Goal: Check status: Check status

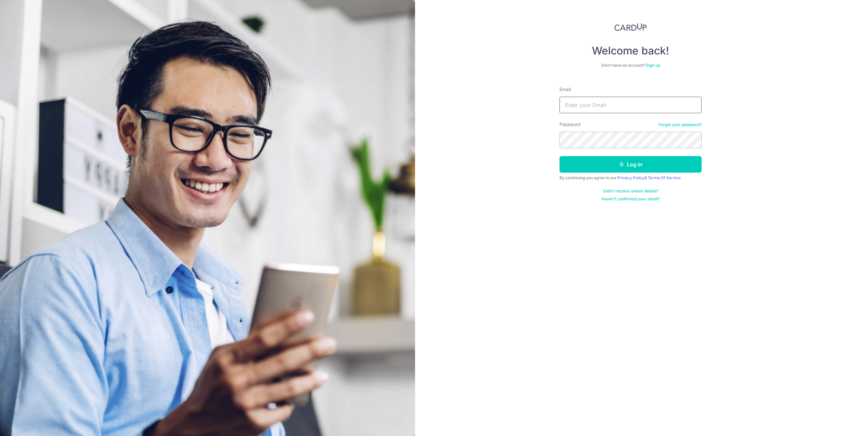
drag, startPoint x: 0, startPoint y: 0, endPoint x: 634, endPoint y: 108, distance: 642.8
click at [634, 109] on input "Email" at bounding box center [630, 105] width 142 height 17
type input "[EMAIL_ADDRESS][DOMAIN_NAME]"
click at [559, 156] on button "Log in" at bounding box center [630, 164] width 142 height 17
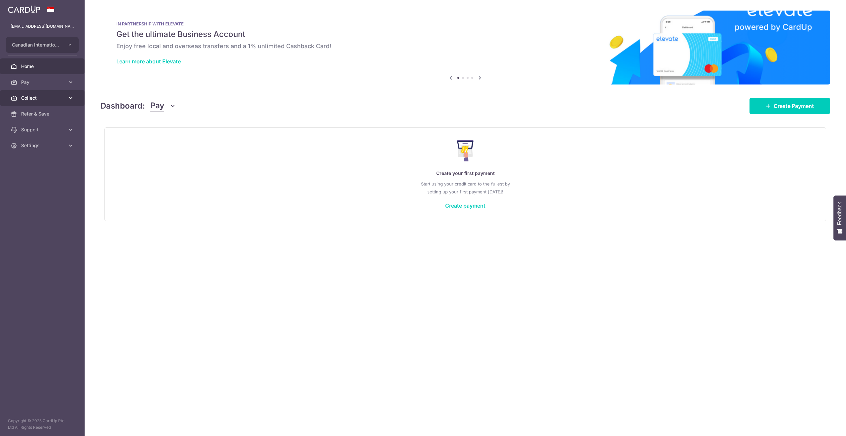
click at [67, 100] on icon at bounding box center [70, 98] width 7 height 7
click at [53, 112] on span "Dashboard" at bounding box center [43, 114] width 44 height 7
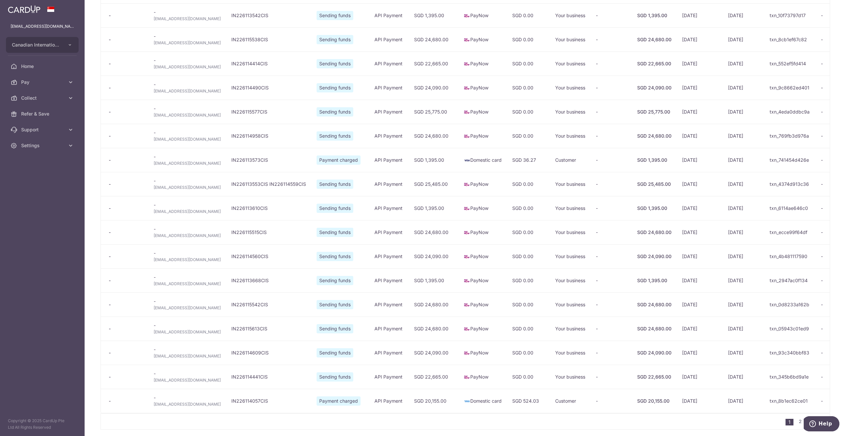
scroll to position [308, 0]
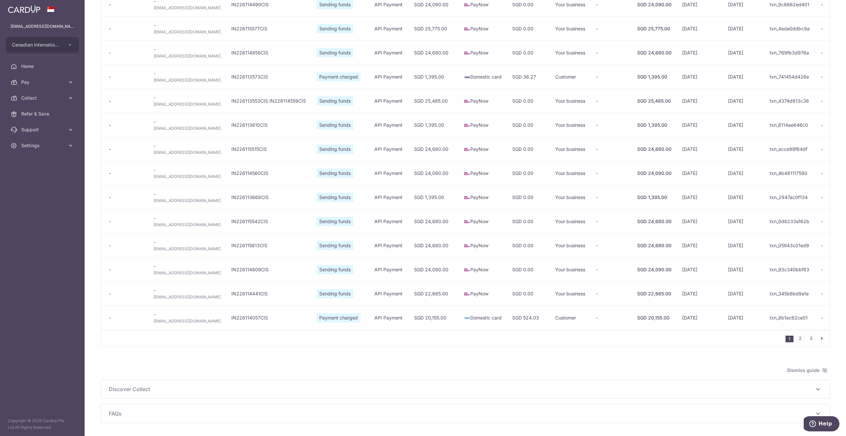
type input "October 2025"
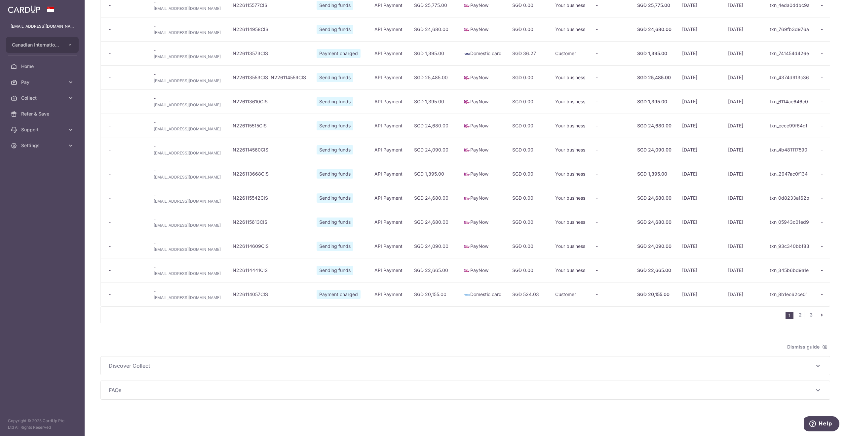
scroll to position [340, 0]
click at [796, 316] on link "2" at bounding box center [800, 315] width 8 height 8
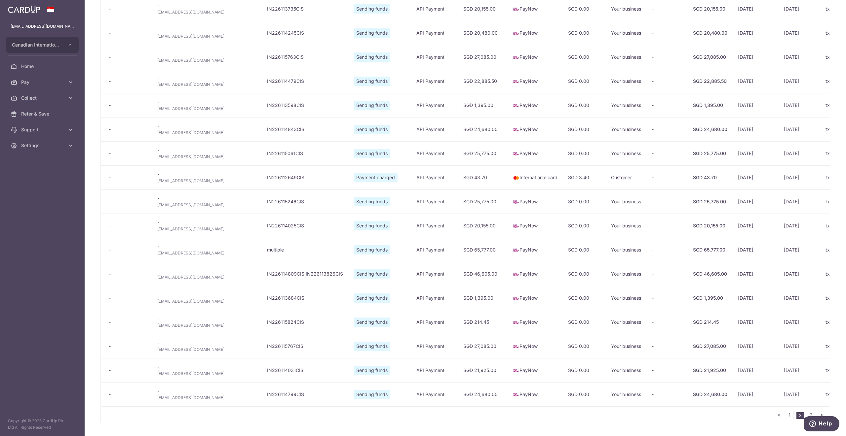
scroll to position [252, 0]
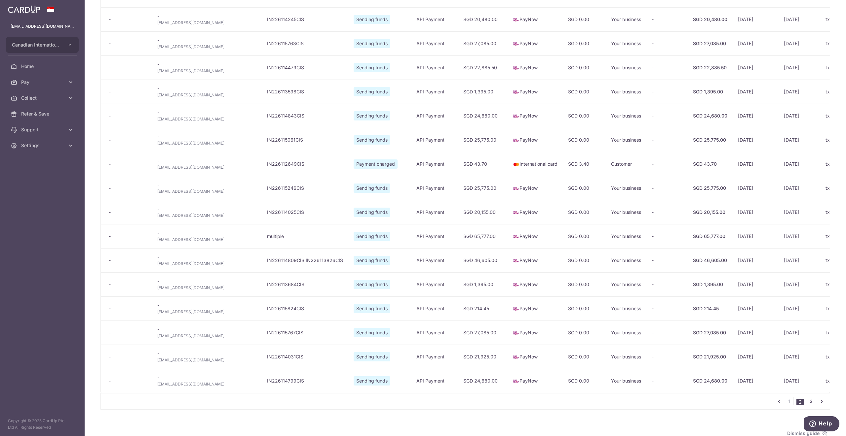
click at [807, 406] on link "3" at bounding box center [811, 402] width 8 height 8
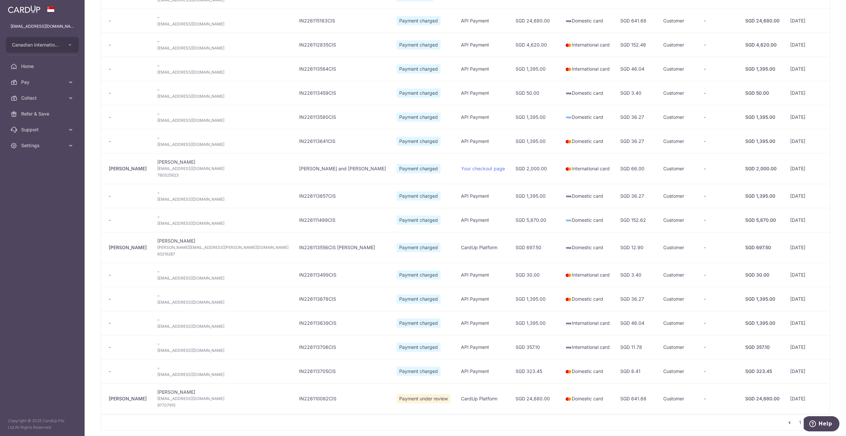
scroll to position [264, 0]
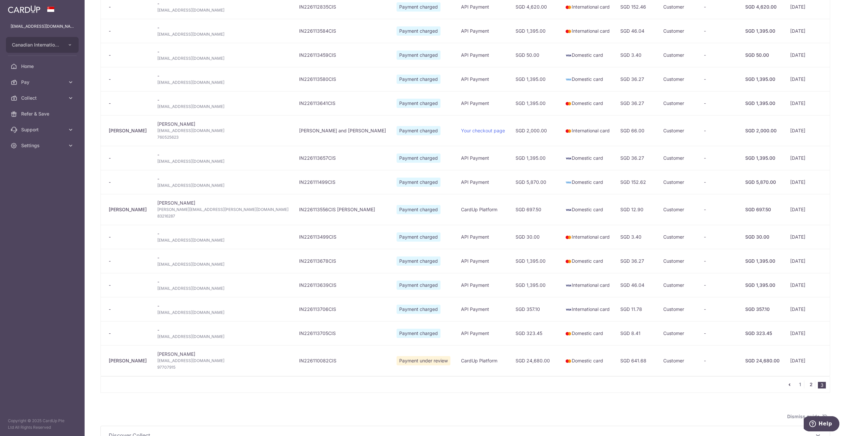
click at [807, 389] on link "2" at bounding box center [811, 385] width 8 height 8
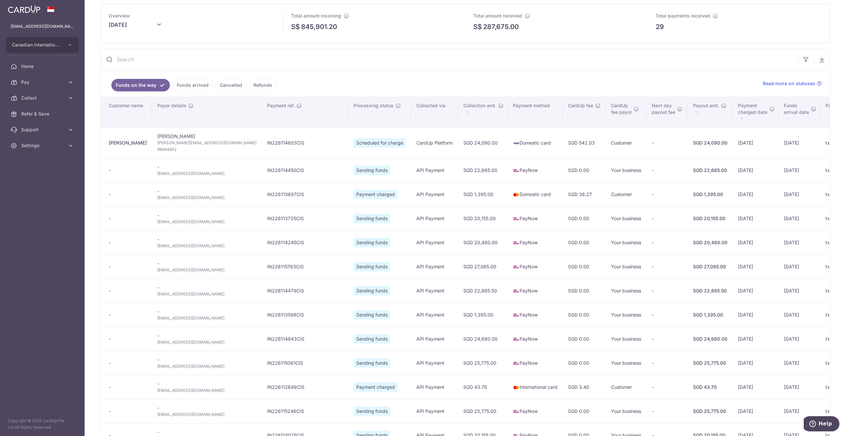
scroll to position [44, 0]
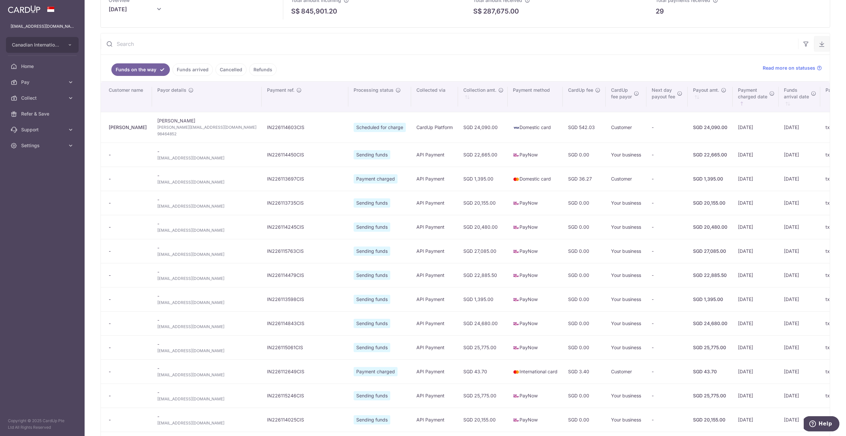
click at [816, 40] on button "button" at bounding box center [822, 44] width 16 height 16
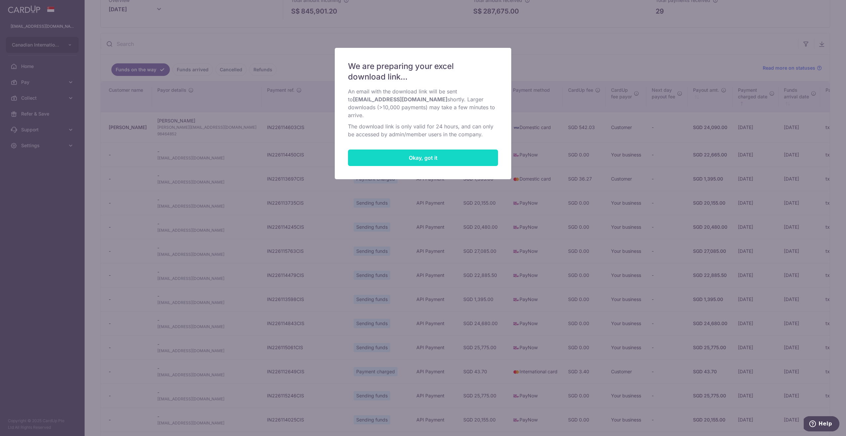
click at [419, 150] on button "Okay, got it" at bounding box center [423, 158] width 150 height 17
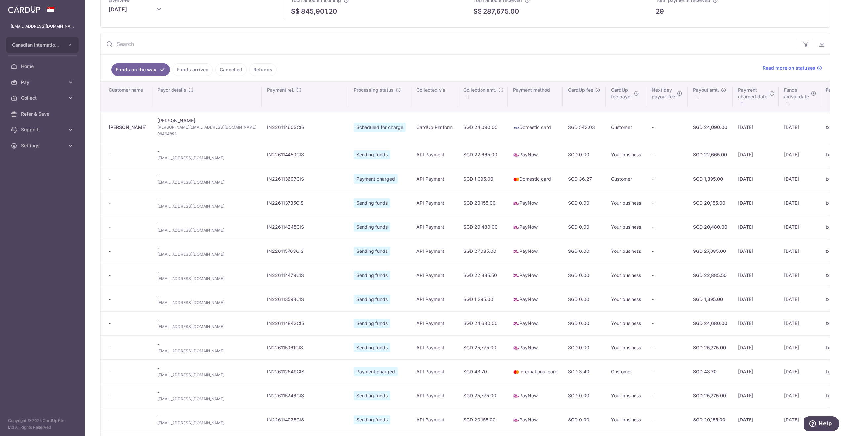
scroll to position [0, 0]
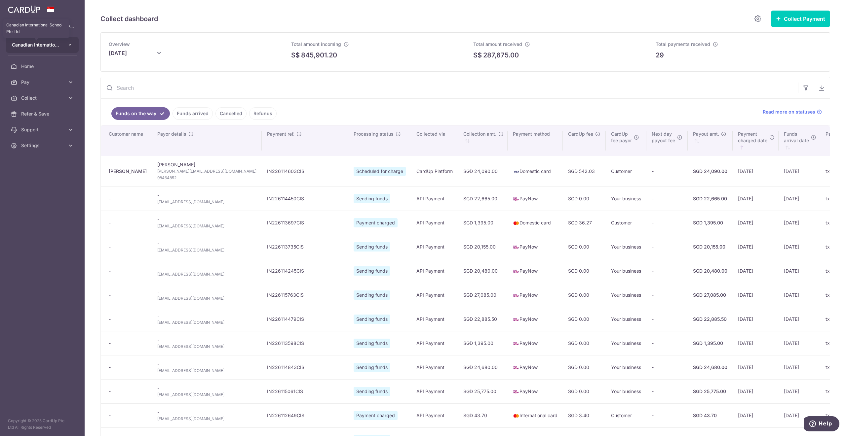
click at [34, 44] on span "Canadian International School Pte Ltd" at bounding box center [36, 45] width 49 height 7
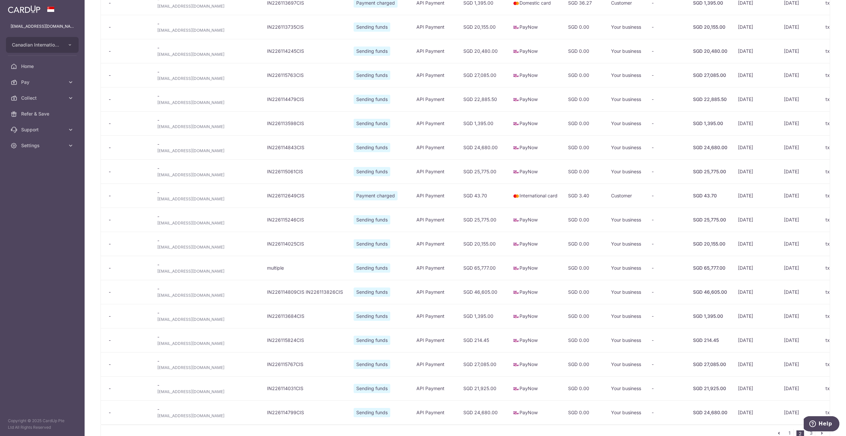
scroll to position [347, 0]
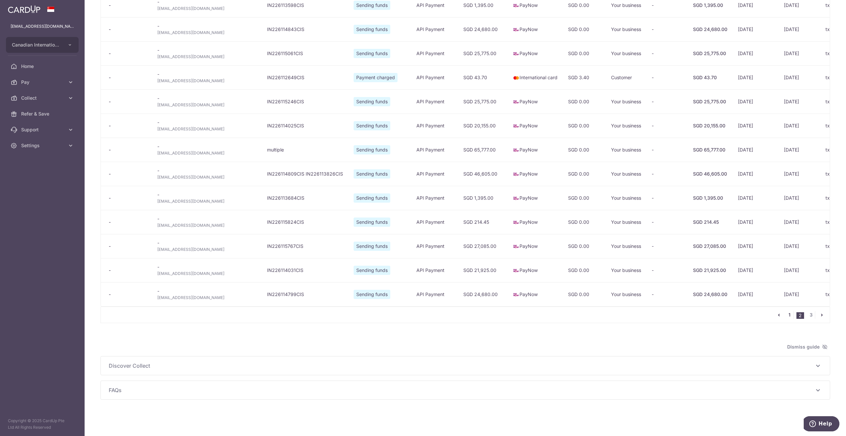
click at [785, 314] on link "1" at bounding box center [789, 315] width 8 height 8
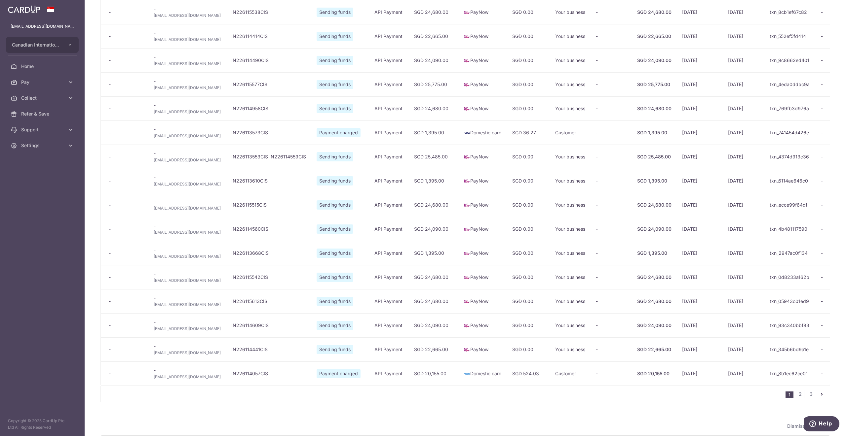
scroll to position [340, 0]
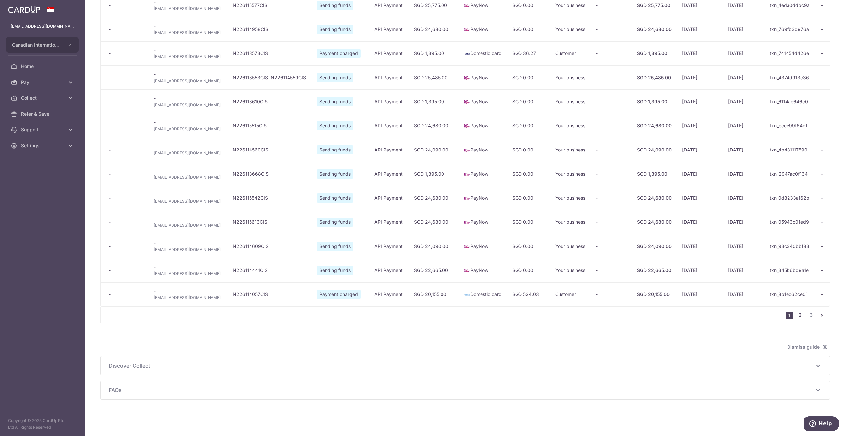
click at [796, 314] on link "2" at bounding box center [800, 315] width 8 height 8
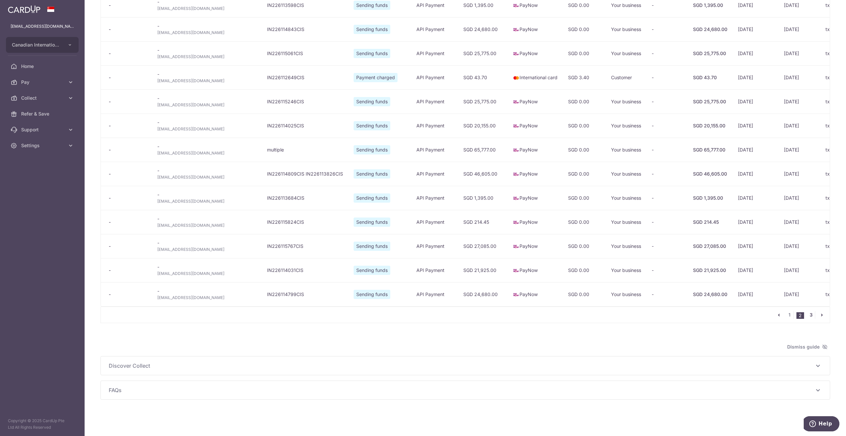
click at [807, 319] on link "3" at bounding box center [811, 315] width 8 height 8
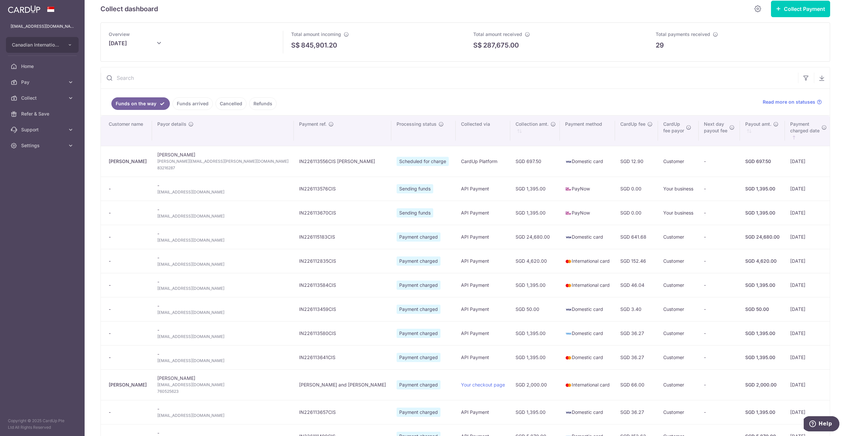
scroll to position [0, 0]
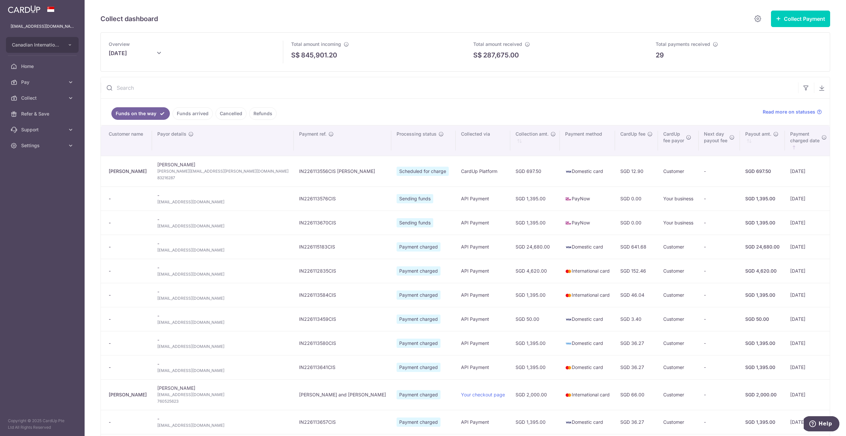
click at [191, 112] on link "Funds arrived" at bounding box center [192, 113] width 40 height 13
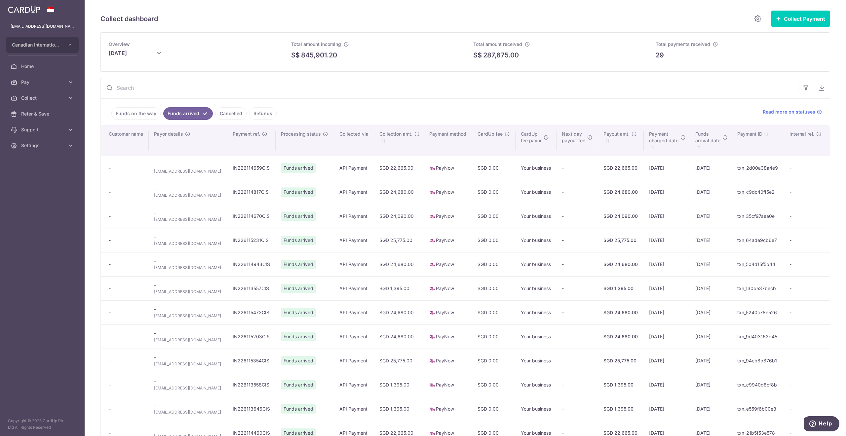
click at [136, 115] on link "Funds on the way" at bounding box center [135, 113] width 49 height 13
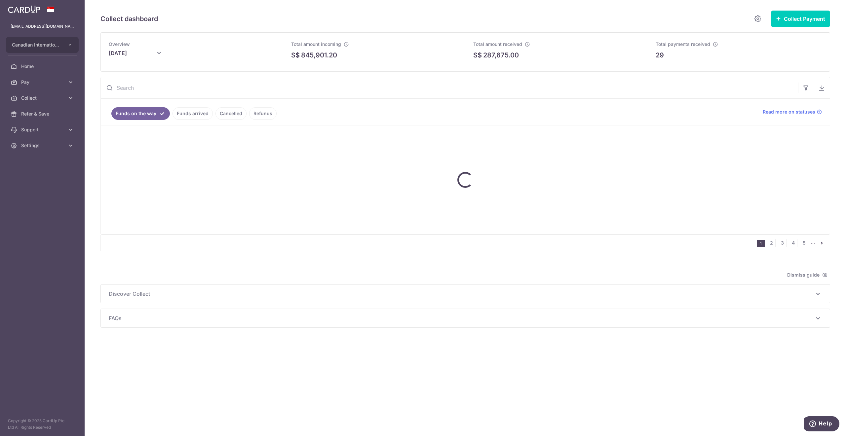
click at [350, 106] on ul "Funds on the way Funds arrived Cancelled Refunds" at bounding box center [428, 112] width 654 height 26
click at [185, 91] on input "text" at bounding box center [449, 87] width 697 height 21
paste input "IN226114893CIS"
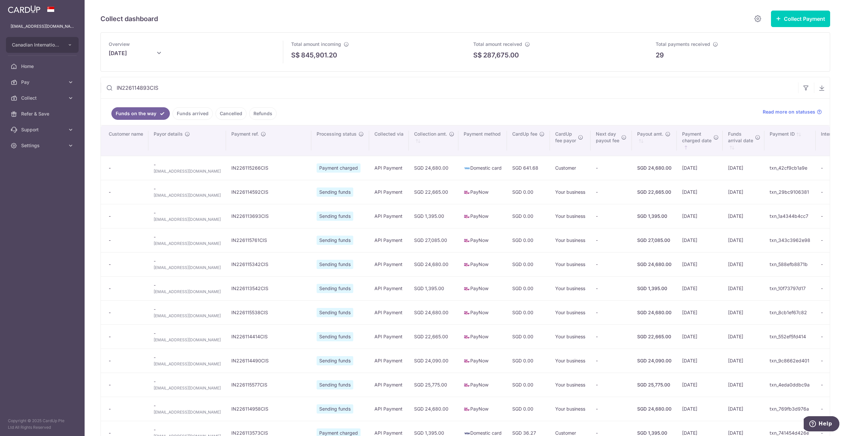
click at [257, 91] on input "IN226114893CIS" at bounding box center [449, 87] width 697 height 21
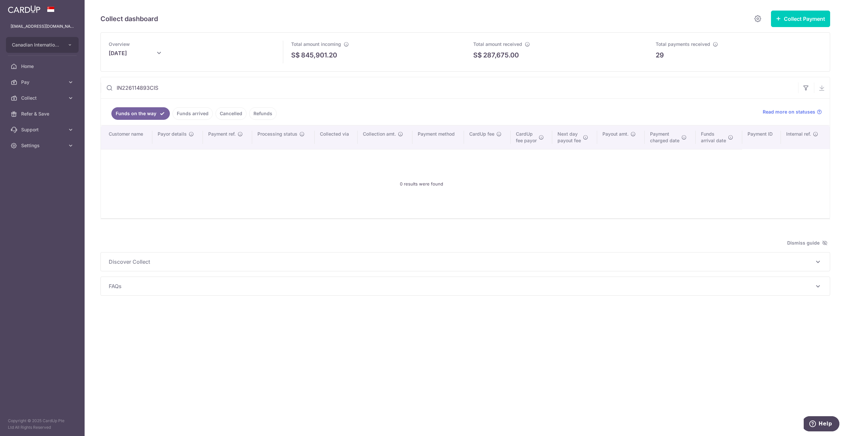
drag, startPoint x: 172, startPoint y: 89, endPoint x: 105, endPoint y: 81, distance: 67.5
click at [105, 81] on input "IN226114893CIS" at bounding box center [449, 87] width 697 height 21
paste input "98"
type input "IN226114983CIS"
